Goal: Use online tool/utility: Utilize a website feature to perform a specific function

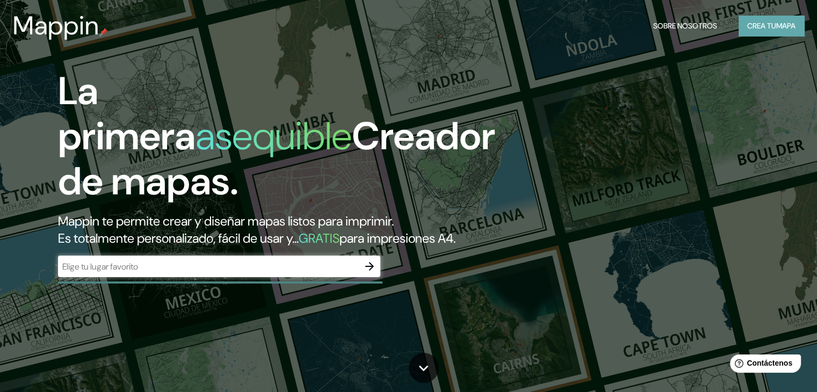
click at [764, 27] on font "Crea tu" at bounding box center [762, 26] width 29 height 10
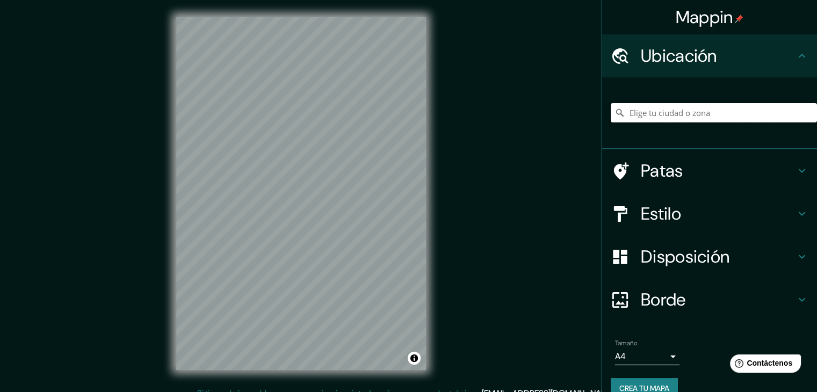
click at [701, 112] on input "Elige tu ciudad o zona" at bounding box center [714, 112] width 206 height 19
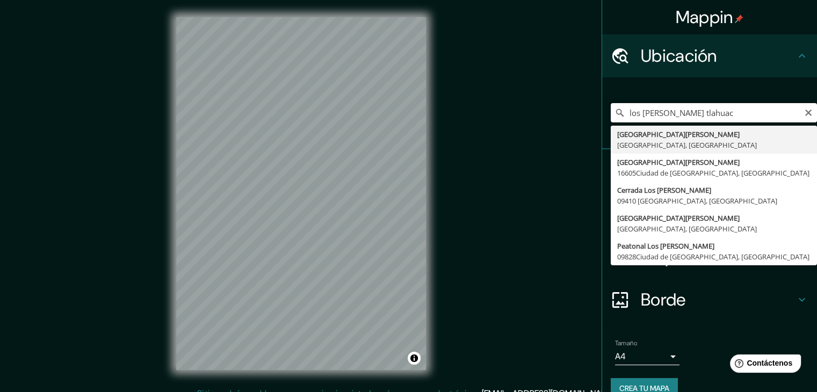
click at [701, 112] on input "los [PERSON_NAME] tlahuac" at bounding box center [714, 112] width 206 height 19
click at [655, 113] on input "los [PERSON_NAME] tlahuac" at bounding box center [714, 112] width 206 height 19
click at [694, 110] on input "los [PERSON_NAME], tlahuac" at bounding box center [714, 112] width 206 height 19
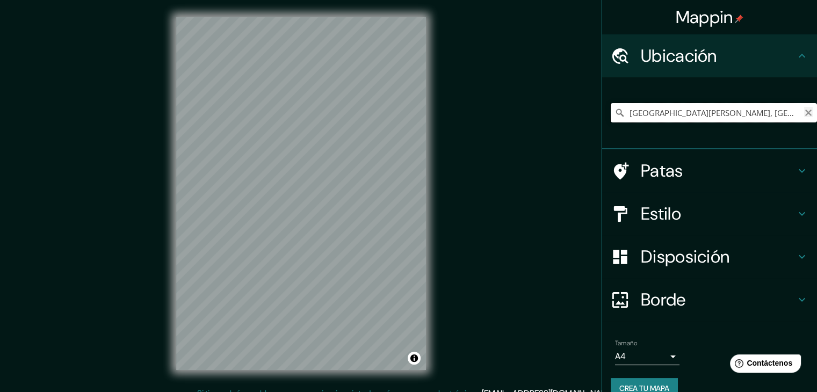
type input "[GEOGRAPHIC_DATA][PERSON_NAME], [GEOGRAPHIC_DATA], [GEOGRAPHIC_DATA]"
click at [806, 111] on icon "Claro" at bounding box center [809, 113] width 6 height 6
click at [642, 108] on input "Elige tu ciudad o zona" at bounding box center [714, 112] width 206 height 19
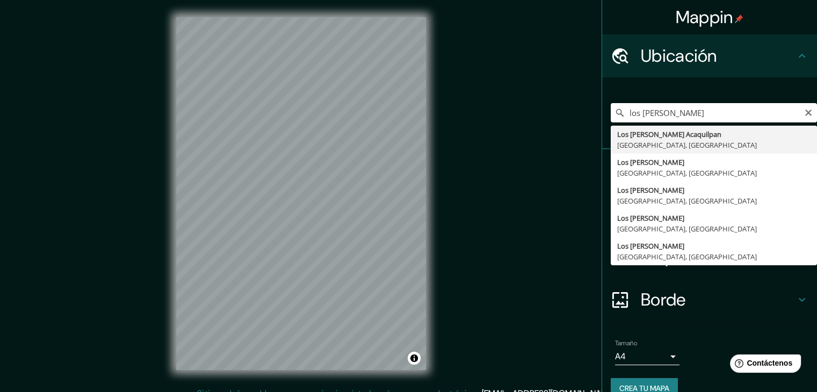
type input "Los [PERSON_NAME] Acaquilpan, [GEOGRAPHIC_DATA], [GEOGRAPHIC_DATA]"
